Goal: Task Accomplishment & Management: Complete application form

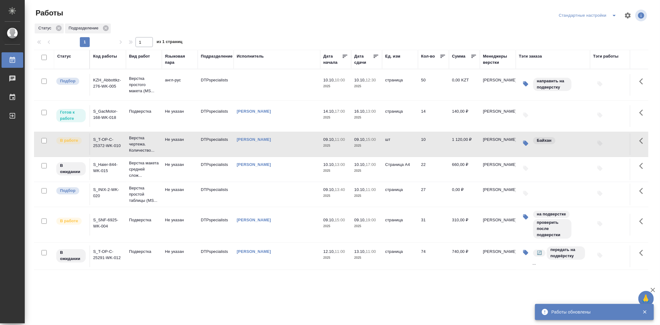
scroll to position [2, 0]
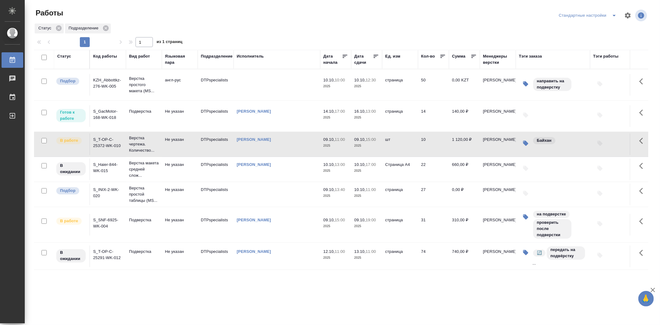
click at [106, 142] on td "S_T-OP-C-25372-WK-010" at bounding box center [108, 144] width 36 height 22
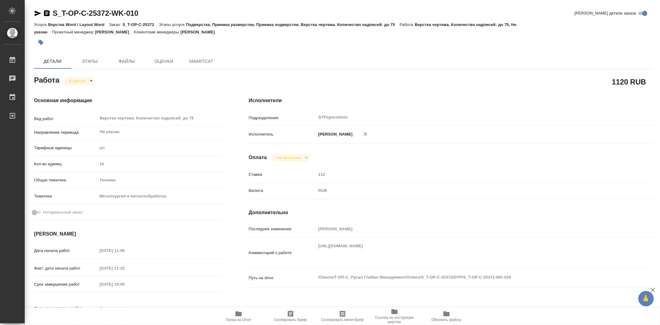
type textarea "x"
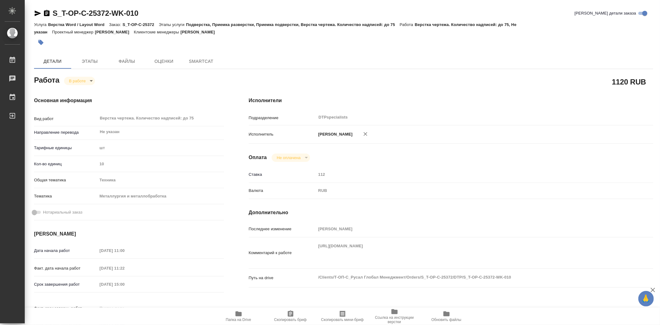
type textarea "x"
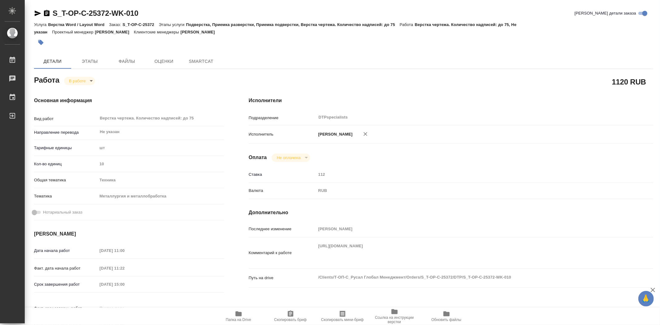
type textarea "x"
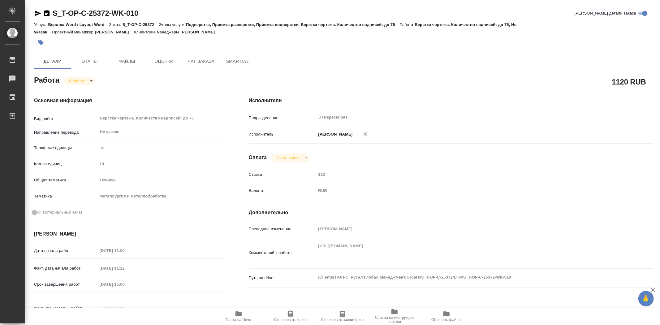
type textarea "x"
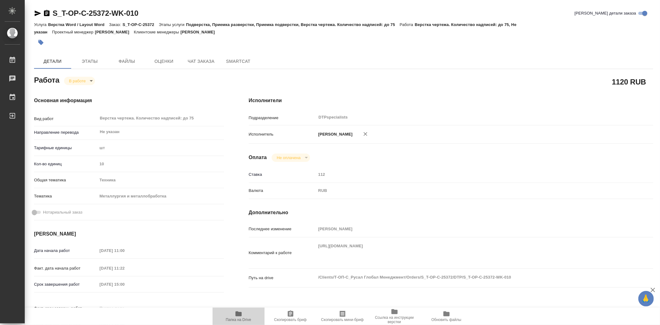
click at [237, 319] on span "Папка на Drive" at bounding box center [238, 319] width 25 height 4
type textarea "x"
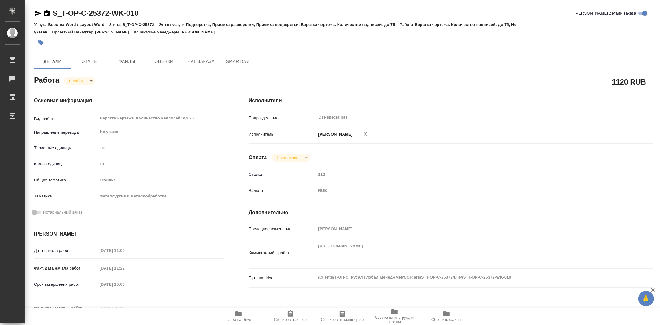
type textarea "x"
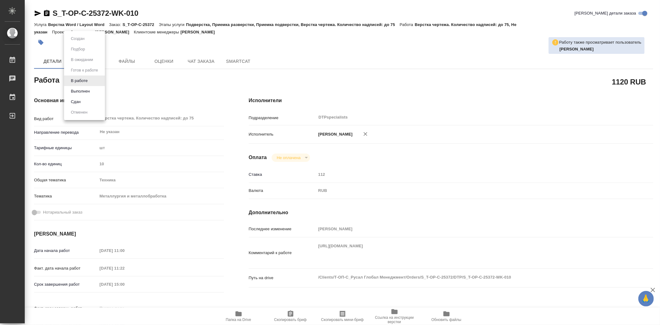
click at [91, 80] on body "🙏 .cls-1 fill:#fff; AWATERA Trufanov Vladimir Работы 0 Чаты График Выйти S_T-OP…" at bounding box center [330, 162] width 660 height 325
click at [89, 91] on button "Выполнен" at bounding box center [80, 91] width 23 height 7
type textarea "x"
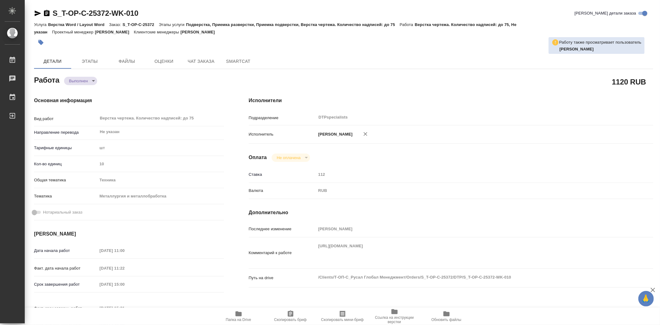
type textarea "x"
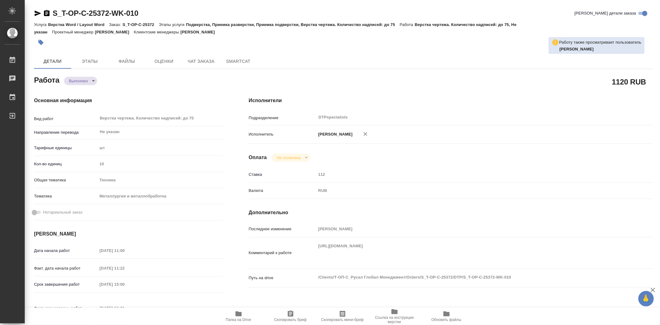
type textarea "x"
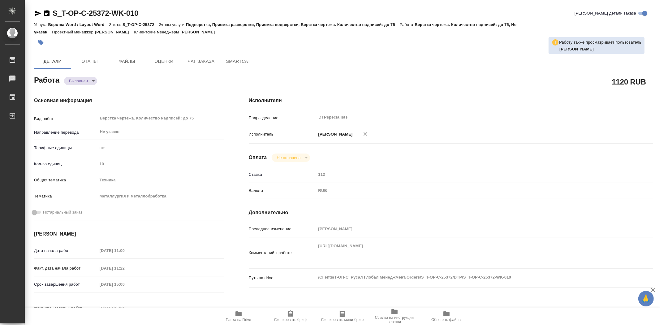
type textarea "x"
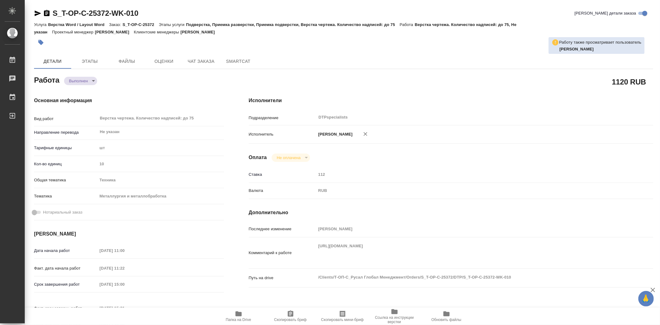
type textarea "x"
